Goal: Task Accomplishment & Management: Use online tool/utility

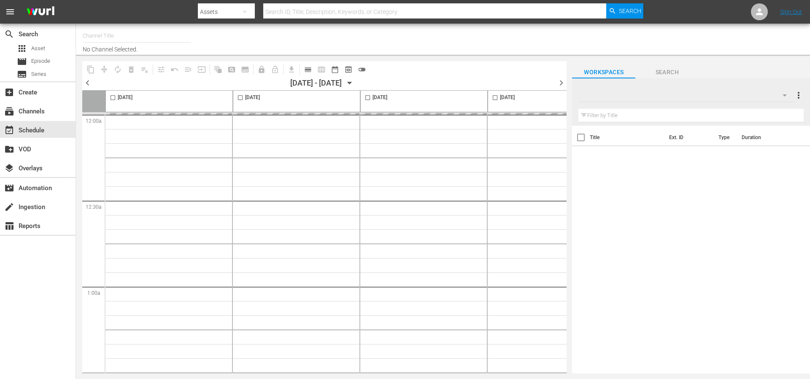
type input "BobRossGerman (2034)"
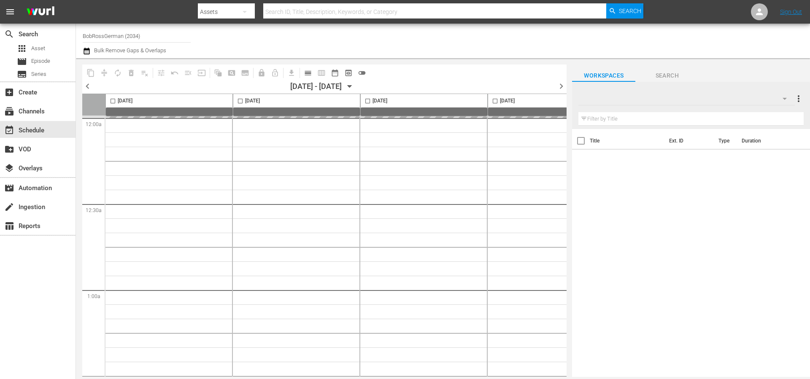
type input "BobRossGerman (2034)"
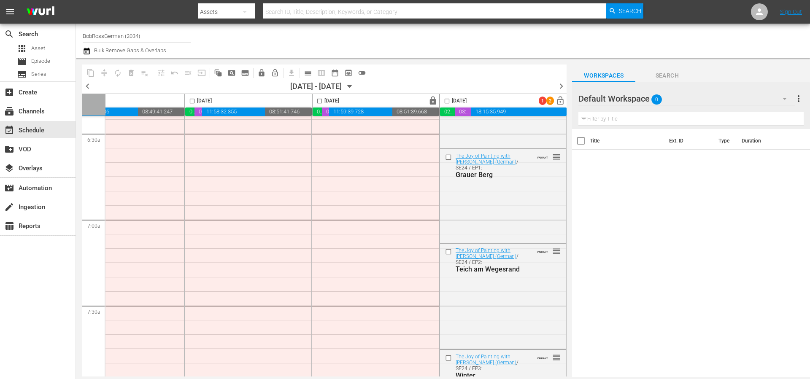
scroll to position [0, 48]
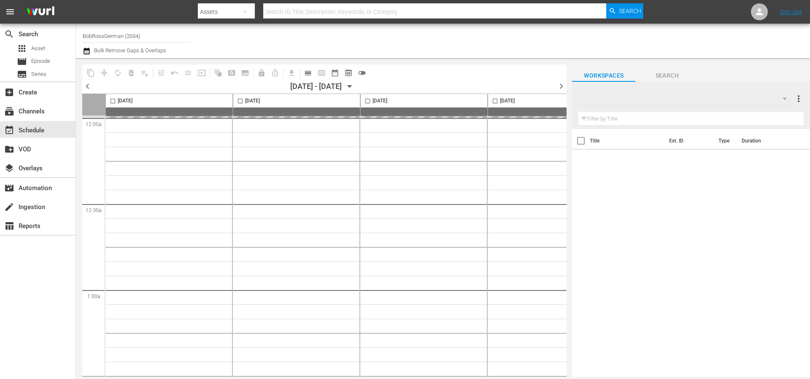
type input "BobRossGerman (2034)"
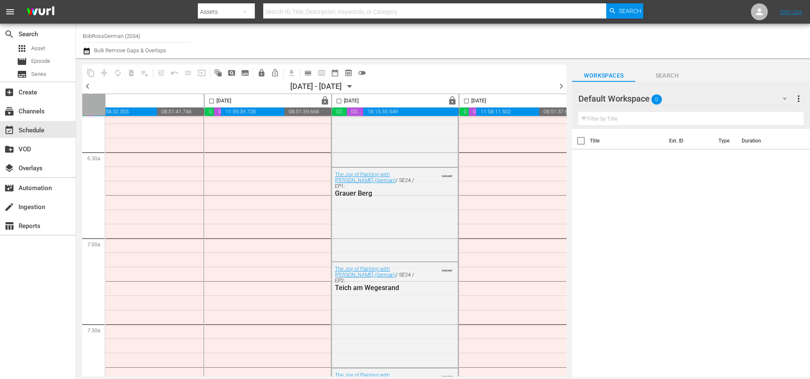
scroll to position [0, 156]
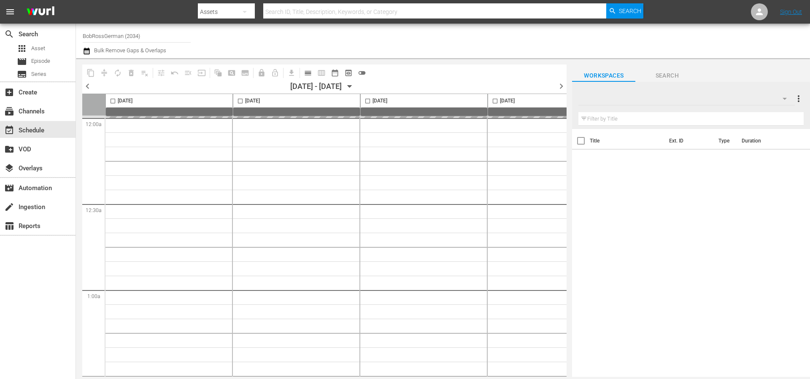
type input "BobRossGerman (2034)"
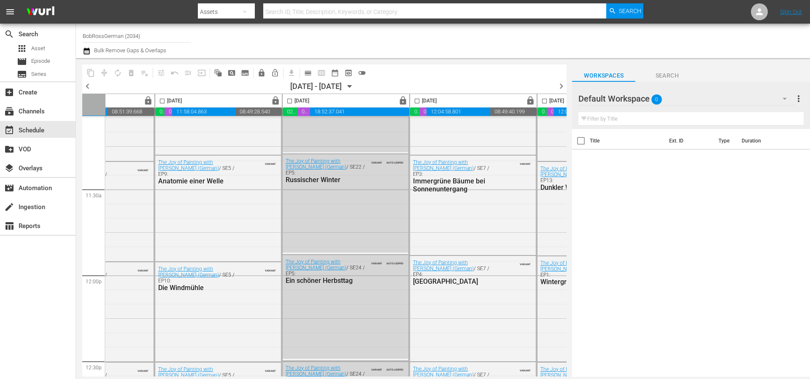
scroll to position [2027, 333]
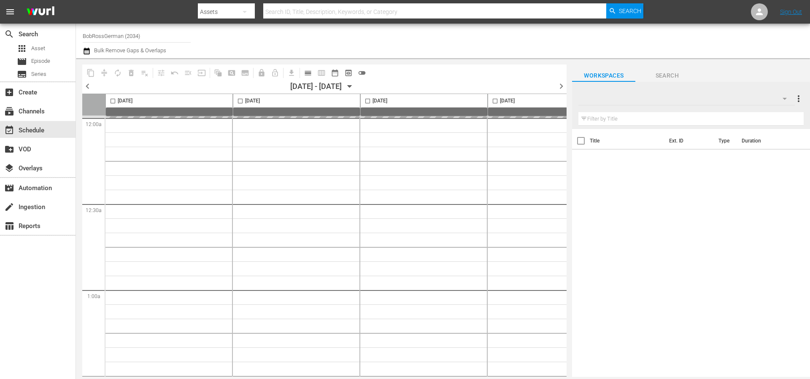
type input "BobRossGerman (2034)"
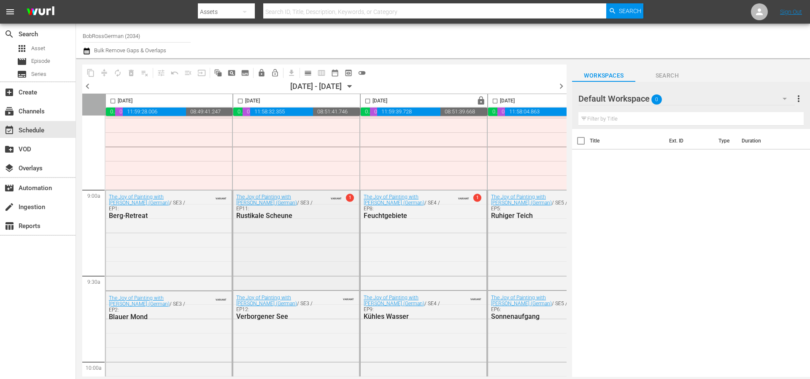
scroll to position [1549, 0]
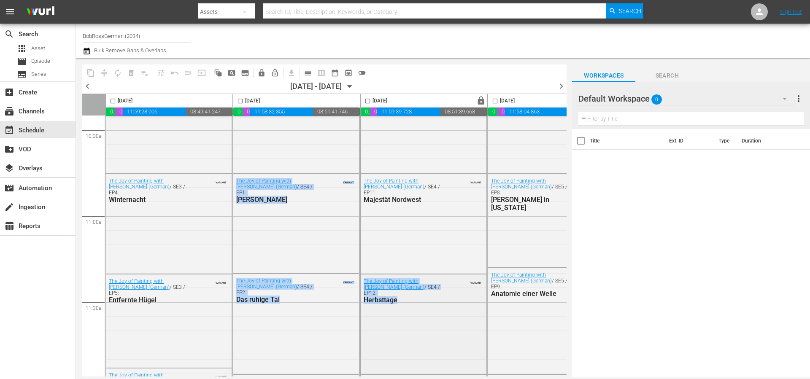
drag, startPoint x: 324, startPoint y: 373, endPoint x: 429, endPoint y: 330, distance: 112.6
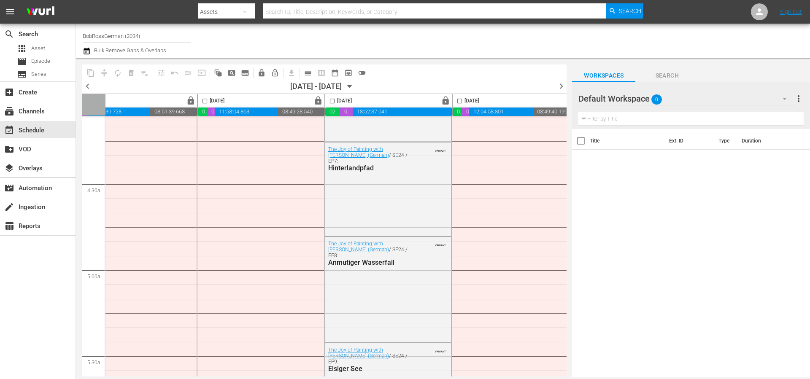
scroll to position [0, 290]
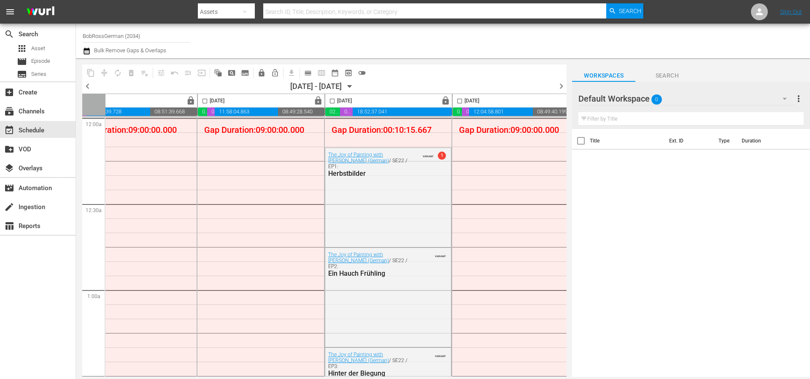
click at [588, 170] on div "Title Ext. ID Type Duration" at bounding box center [691, 253] width 238 height 249
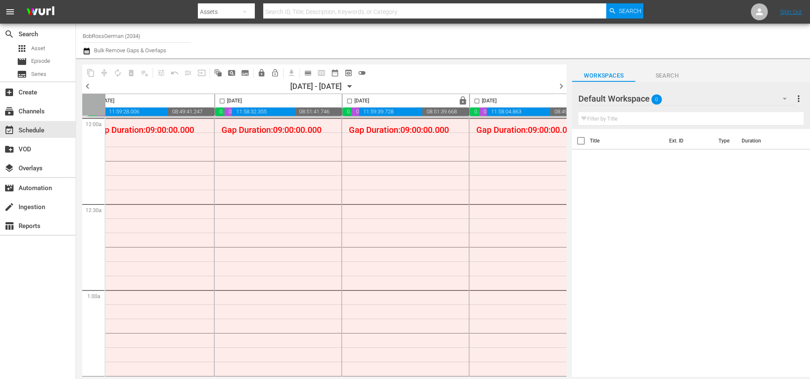
scroll to position [0, 0]
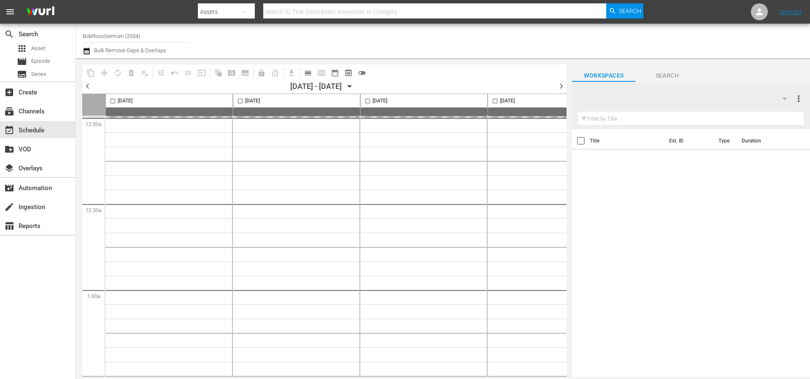
type input "BobRossGerman (2034)"
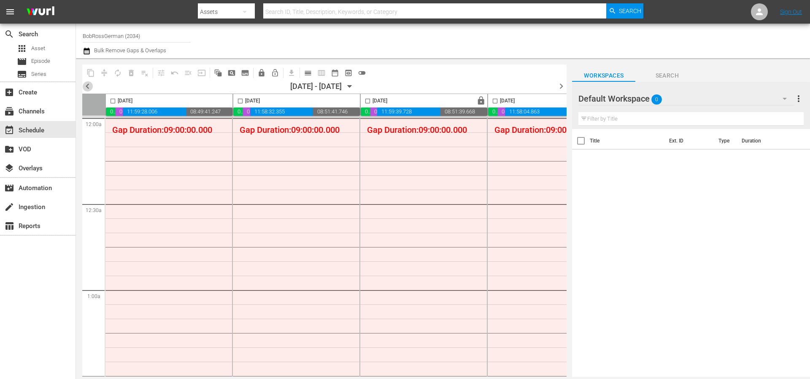
click at [89, 83] on span "chevron_left" at bounding box center [87, 86] width 11 height 11
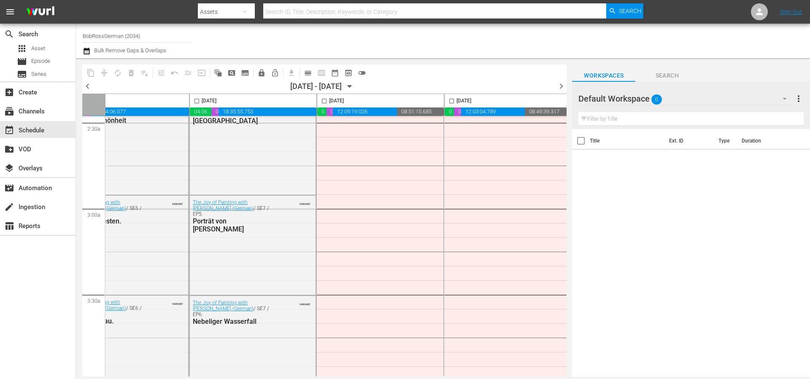
scroll to position [0, 298]
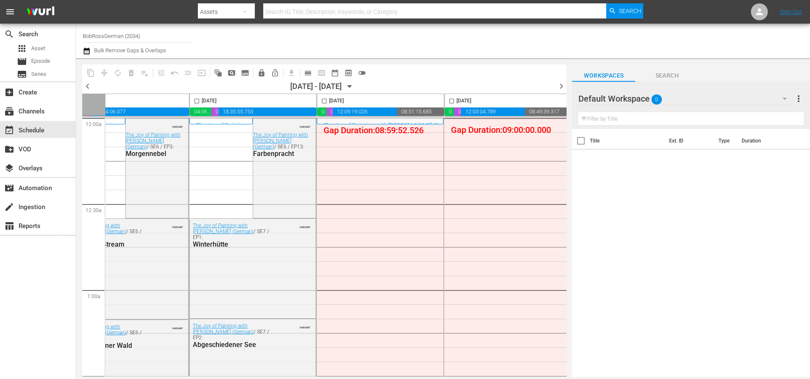
click at [562, 88] on span "chevron_right" at bounding box center [561, 86] width 11 height 11
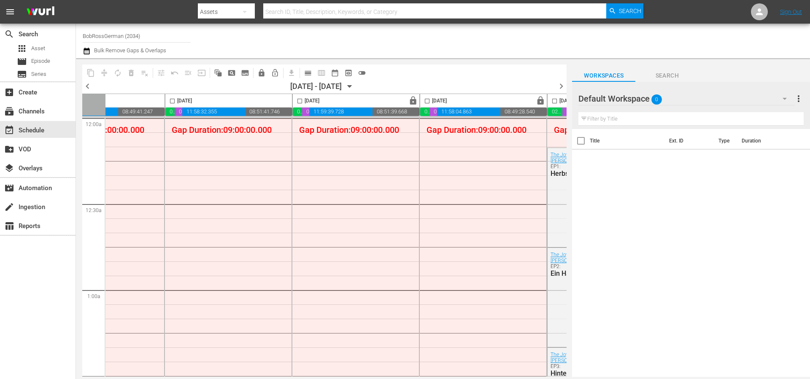
scroll to position [0, 65]
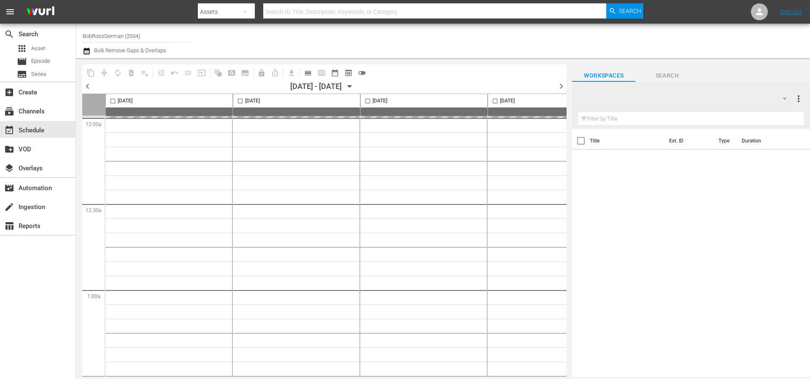
type input "BobRossGerman (2034)"
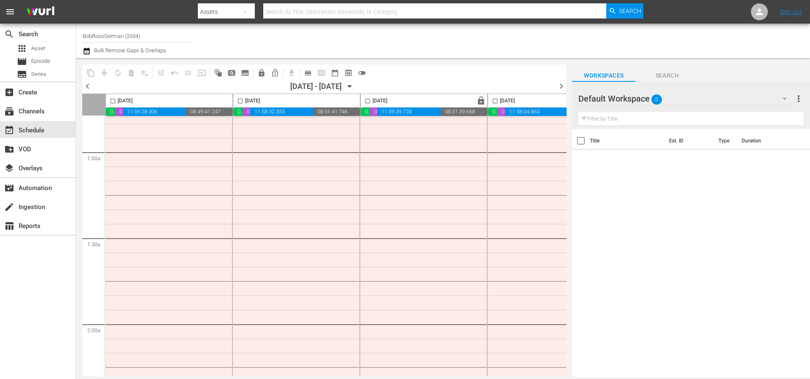
scroll to position [125, 0]
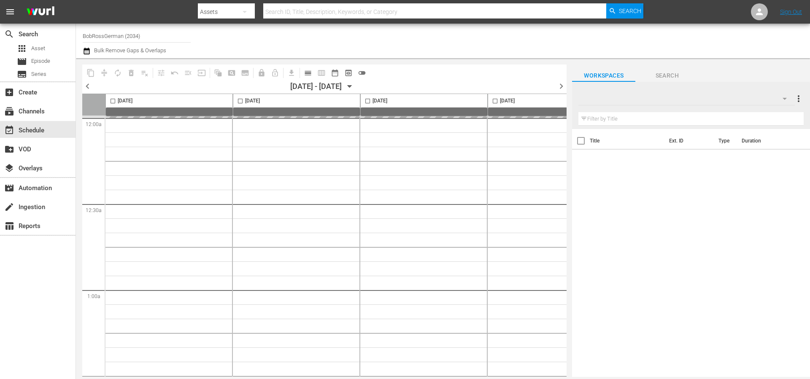
type input "BobRossGerman (2034)"
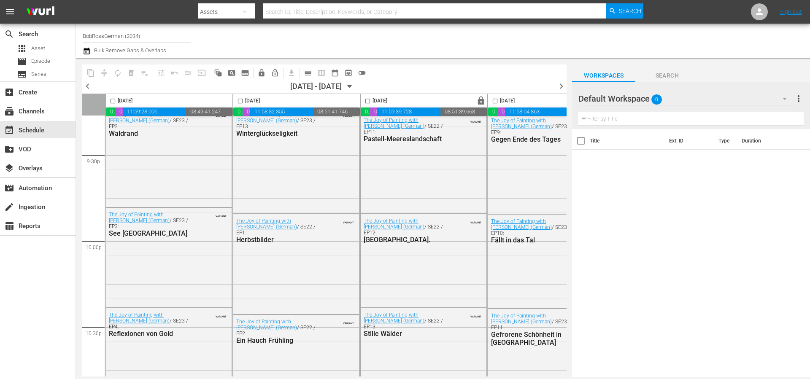
scroll to position [3876, 0]
